Goal: Task Accomplishment & Management: Manage account settings

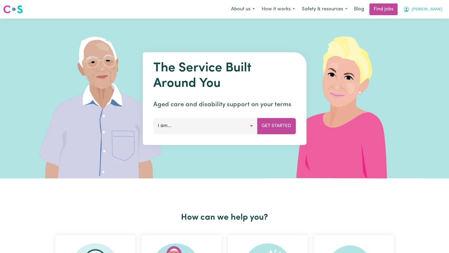
click at [439, 11] on span "[PERSON_NAME]" at bounding box center [427, 10] width 31 height 6
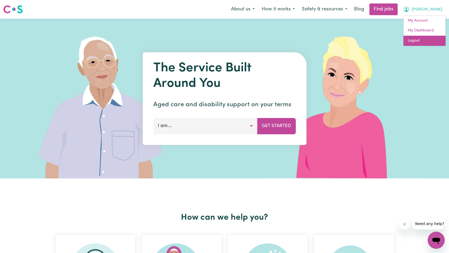
click at [424, 42] on link "Logout" at bounding box center [425, 41] width 42 height 10
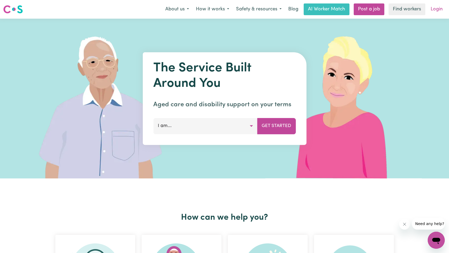
click at [432, 13] on link "Login" at bounding box center [437, 9] width 18 height 12
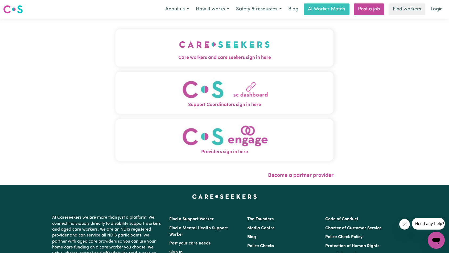
click at [179, 44] on img "Care workers and care seekers sign in here" at bounding box center [224, 45] width 91 height 20
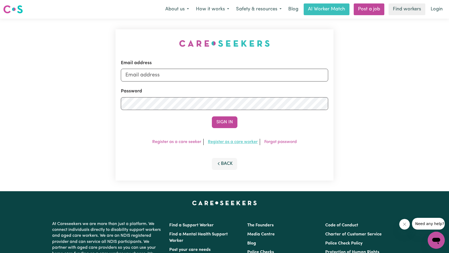
click at [214, 141] on link "Register as a care worker" at bounding box center [233, 142] width 50 height 4
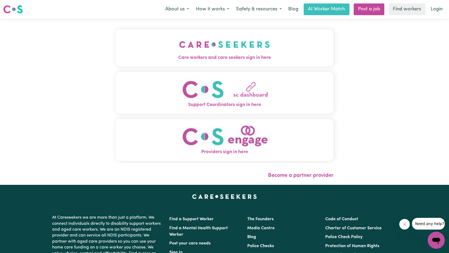
click at [273, 52] on button "Care workers and care seekers sign in here" at bounding box center [225, 47] width 218 height 37
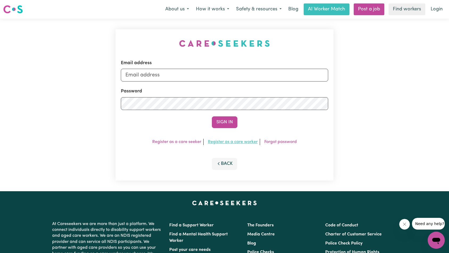
click at [234, 142] on link "Register as a care worker" at bounding box center [233, 142] width 50 height 4
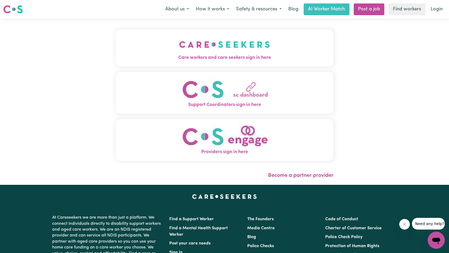
click at [257, 58] on span "Care workers and care seekers sign in here" at bounding box center [225, 57] width 218 height 7
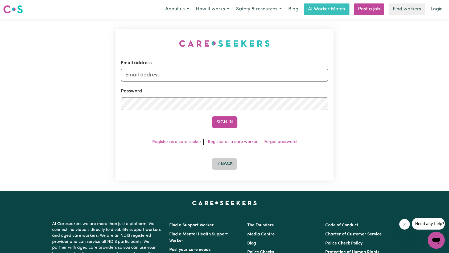
click at [225, 159] on button "Back" at bounding box center [225, 164] width 26 height 12
